Goal: Task Accomplishment & Management: Manage account settings

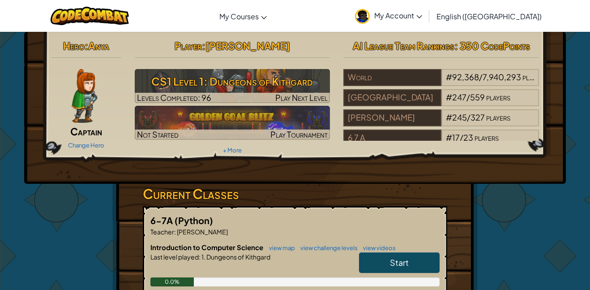
click at [91, 131] on span "Captain" at bounding box center [86, 131] width 32 height 13
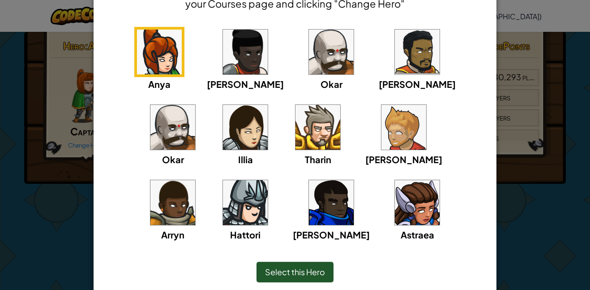
scroll to position [71, 0]
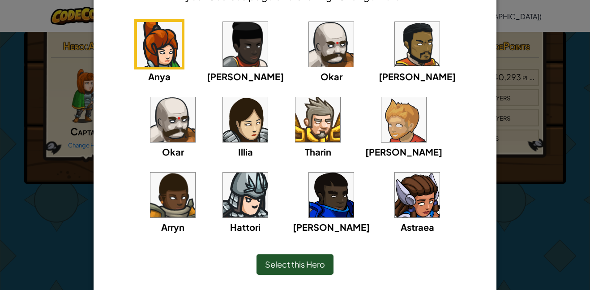
click at [309, 208] on img at bounding box center [331, 194] width 45 height 45
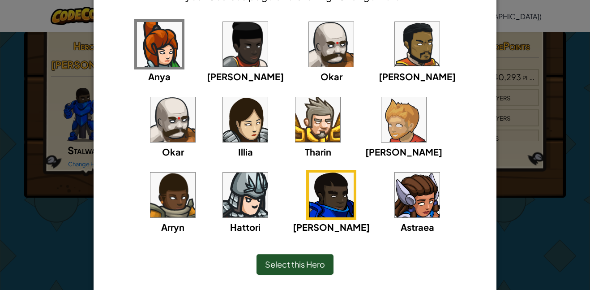
click at [313, 39] on img at bounding box center [331, 44] width 45 height 45
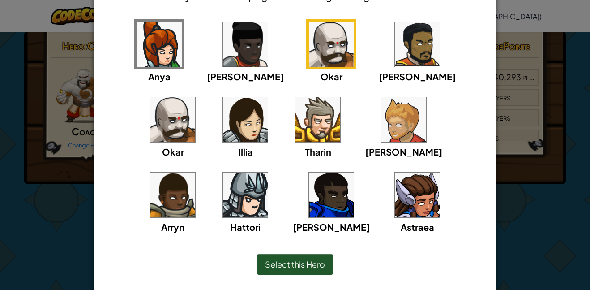
click at [309, 179] on img at bounding box center [331, 194] width 45 height 45
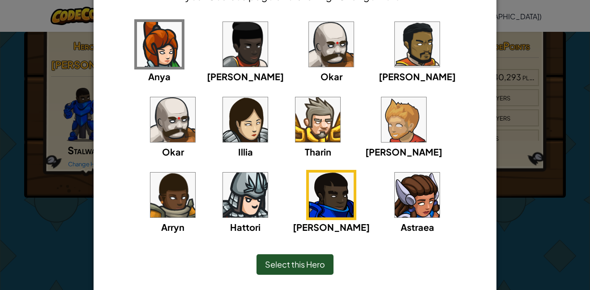
click at [279, 270] on div "Select this Hero" at bounding box center [294, 264] width 77 height 21
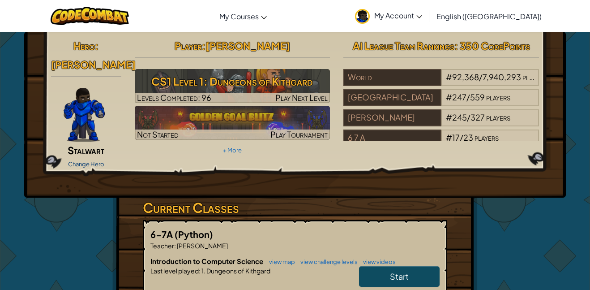
click at [90, 160] on link "Change Hero" at bounding box center [86, 163] width 36 height 7
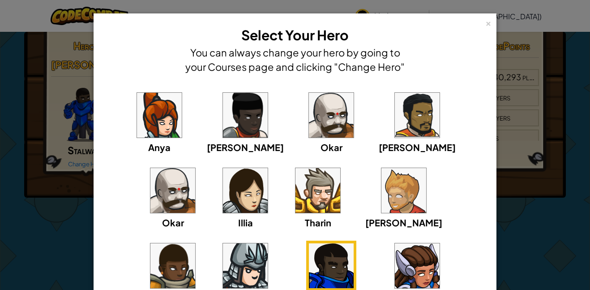
scroll to position [96, 0]
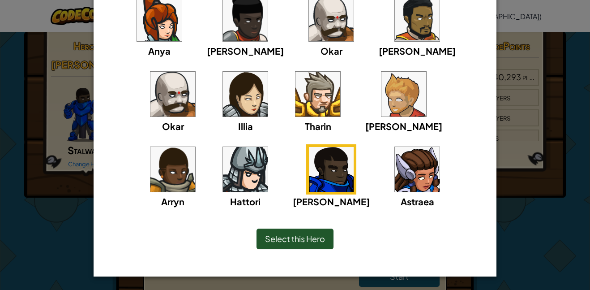
click at [302, 235] on span "Select this Hero" at bounding box center [295, 238] width 60 height 10
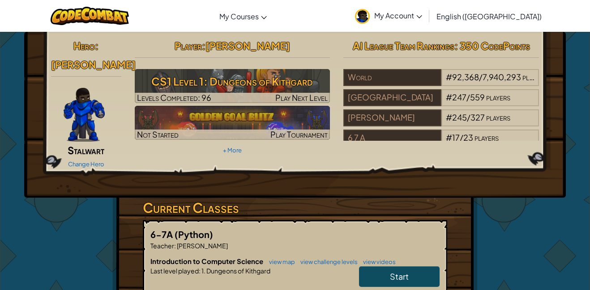
click at [86, 144] on span "Stalwart" at bounding box center [86, 150] width 37 height 13
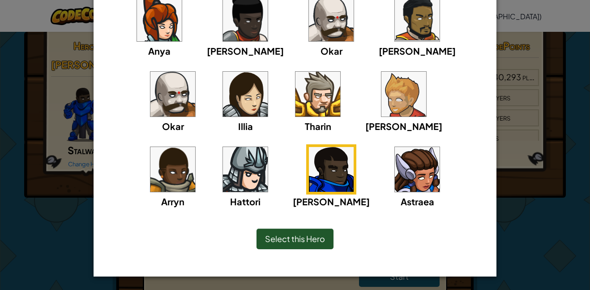
click at [297, 243] on div "Select this Hero" at bounding box center [294, 238] width 77 height 21
